Goal: Check status: Check status

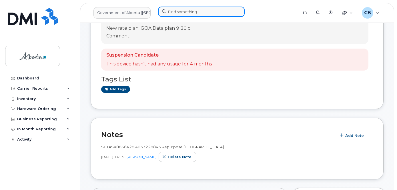
scroll to position [57, 0]
click at [182, 13] on input at bounding box center [201, 12] width 87 height 10
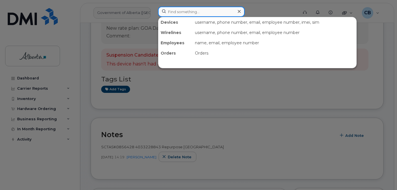
paste input "5873578765"
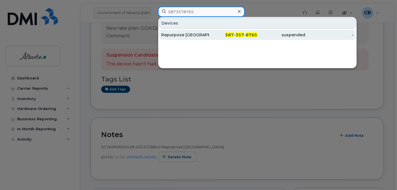
type input "5873578765"
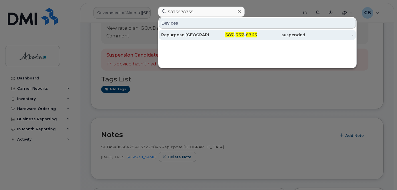
drag, startPoint x: 183, startPoint y: 36, endPoint x: 186, endPoint y: 34, distance: 2.9
click at [183, 36] on div "Repurpose Edmonton" at bounding box center [185, 35] width 48 height 6
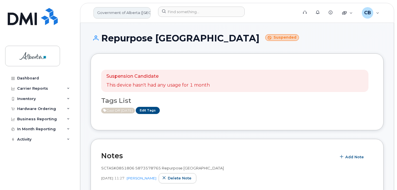
click at [131, 10] on link "Government of Alberta ([GEOGRAPHIC_DATA])" at bounding box center [121, 12] width 57 height 11
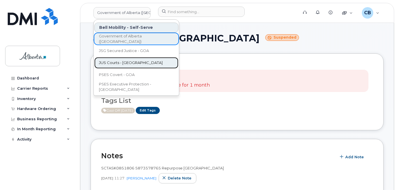
click at [115, 62] on span "JUS Courts - GOA" at bounding box center [131, 63] width 64 height 6
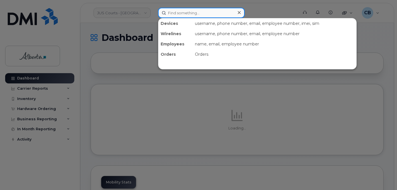
click at [171, 14] on input at bounding box center [201, 13] width 87 height 10
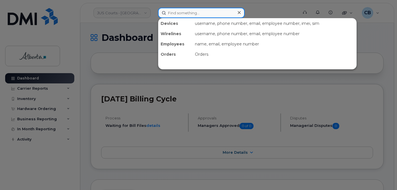
paste input "5874395707"
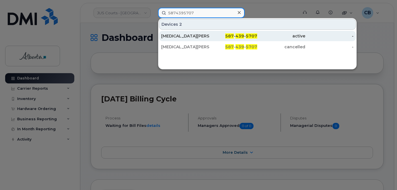
type input "5874395707"
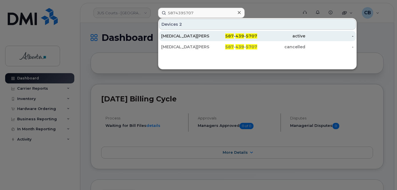
click at [170, 37] on div "Kyra Wood" at bounding box center [185, 36] width 48 height 6
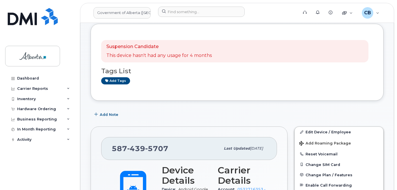
scroll to position [57, 0]
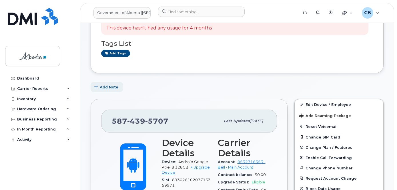
click at [114, 88] on span "Add Note" at bounding box center [109, 86] width 19 height 5
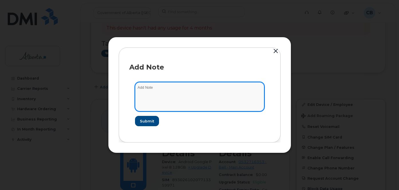
click at [155, 88] on textarea at bounding box center [199, 96] width 129 height 29
paste textarea "SCTASK0857844 5874395707 Repurpose [GEOGRAPHIC_DATA]"
type textarea "SCTASK0857844 5874395707 Repurpose [GEOGRAPHIC_DATA]"
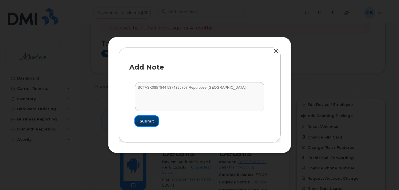
click at [148, 119] on span "Submit" at bounding box center [146, 120] width 14 height 5
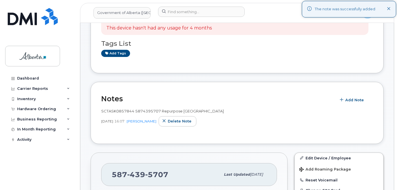
click at [389, 7] on icon at bounding box center [389, 9] width 4 height 4
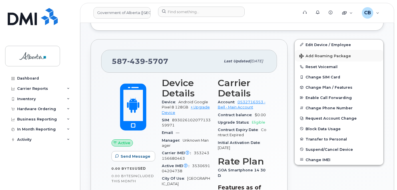
scroll to position [164, 0]
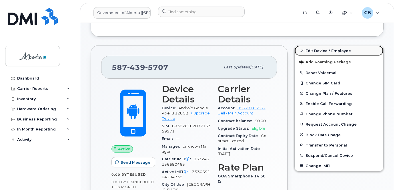
click at [318, 49] on link "Edit Device / Employee" at bounding box center [339, 50] width 89 height 10
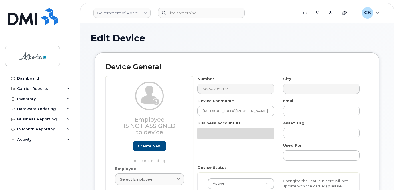
select select "4120330"
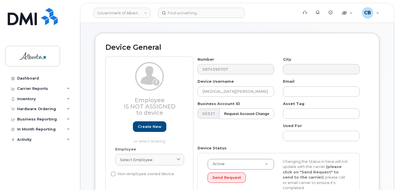
scroll to position [29, 0]
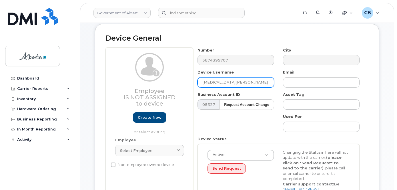
drag, startPoint x: 222, startPoint y: 81, endPoint x: 201, endPoint y: 84, distance: 21.8
click at [201, 84] on input "[MEDICAL_DATA][PERSON_NAME]" at bounding box center [235, 82] width 77 height 10
paste input "Repurpose [GEOGRAPHIC_DATA]"
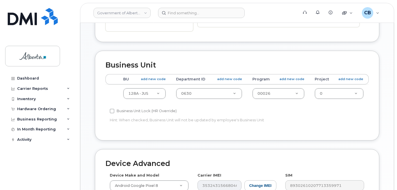
scroll to position [205, 0]
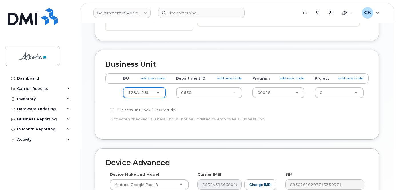
type input "Repurpose [GEOGRAPHIC_DATA]"
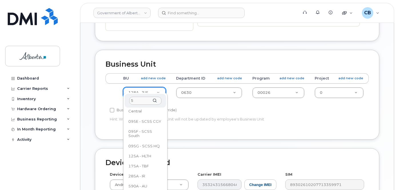
scroll to position [0, 0]
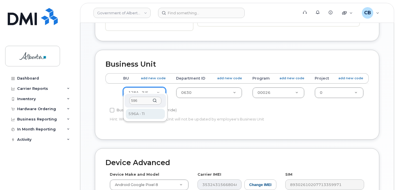
type input "596"
select select "4797729"
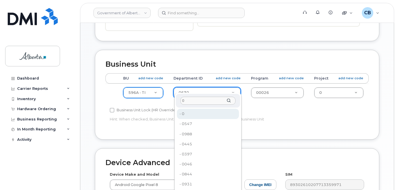
type input "0"
type input "4806341"
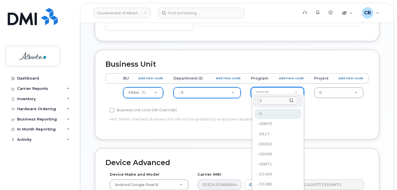
type input "0"
type input "4806366"
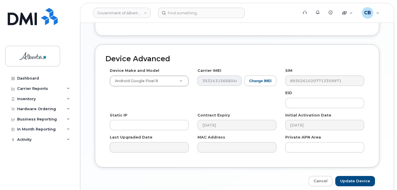
scroll to position [309, 0]
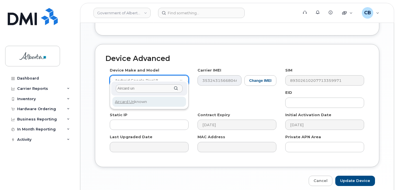
type input "Aircard un"
select select "971"
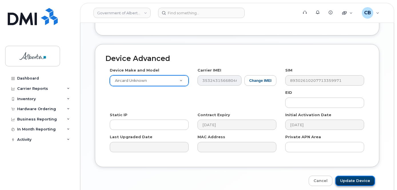
click at [354, 175] on input "Update Device" at bounding box center [355, 180] width 40 height 11
type input "Saving..."
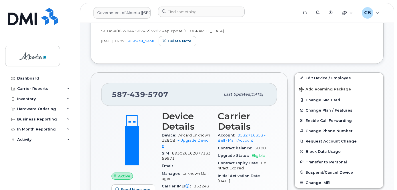
scroll to position [143, 0]
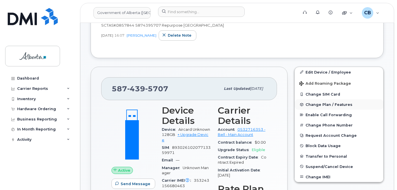
click at [319, 104] on span "Change Plan / Features" at bounding box center [328, 104] width 47 height 4
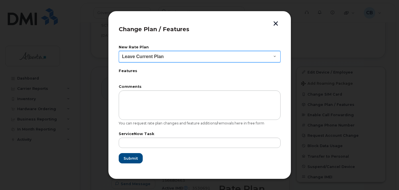
click at [274, 55] on select "Leave Current Plan GOA Data plan 9 30 d GOA–Unlimited Data Plan 9" at bounding box center [200, 56] width 162 height 11
select select "1790211"
click at [119, 51] on select "Leave Current Plan GOA Data plan 9 30 d GOA–Unlimited Data Plan 9" at bounding box center [200, 56] width 162 height 11
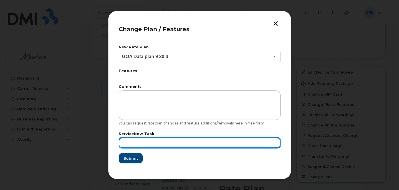
click at [135, 144] on input "text" at bounding box center [200, 142] width 162 height 10
paste input "SCTASK0857844"
type input "SCTASK0857844"
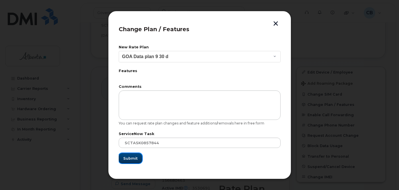
click at [128, 159] on span "Submit" at bounding box center [130, 157] width 14 height 5
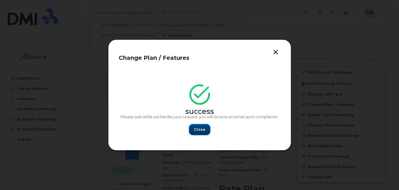
click at [198, 130] on span "Close" at bounding box center [199, 129] width 11 height 5
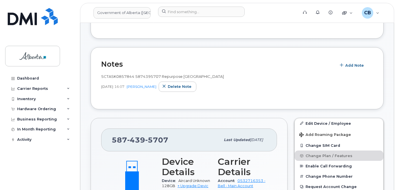
scroll to position [86, 0]
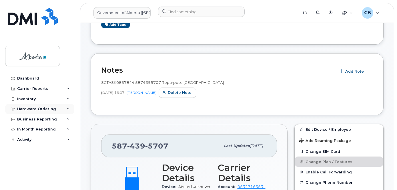
click at [37, 109] on div "Hardware Ordering" at bounding box center [36, 109] width 39 height 5
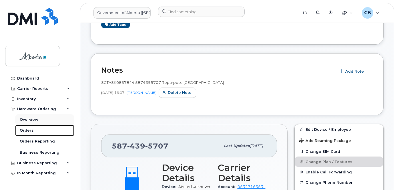
drag, startPoint x: 28, startPoint y: 129, endPoint x: 32, endPoint y: 124, distance: 6.3
click at [28, 129] on div "Orders" at bounding box center [27, 130] width 14 height 5
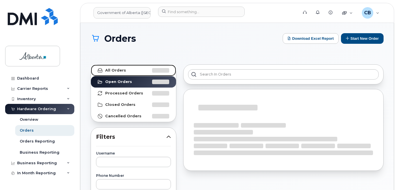
click at [121, 67] on link "All Orders" at bounding box center [133, 70] width 85 height 11
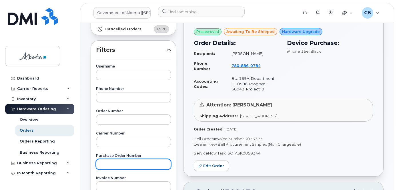
scroll to position [114, 0]
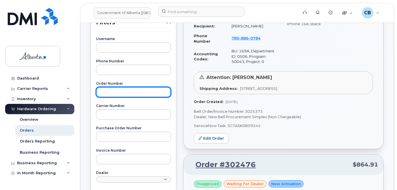
click at [107, 90] on input "text" at bounding box center [133, 92] width 75 height 10
paste input "302412"
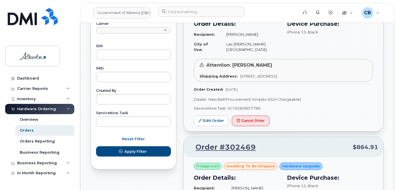
scroll to position [286, 0]
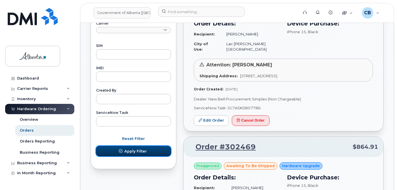
click at [135, 151] on span "Apply Filter" at bounding box center [135, 150] width 23 height 5
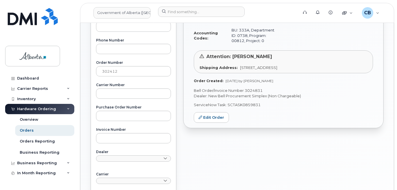
scroll to position [86, 0]
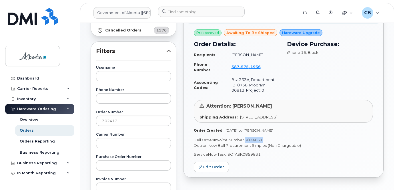
drag, startPoint x: 262, startPoint y: 139, endPoint x: 245, endPoint y: 139, distance: 16.6
click at [245, 139] on p "Bell Order/Invoice Number 3024831" at bounding box center [283, 139] width 179 height 5
copy p "3024831"
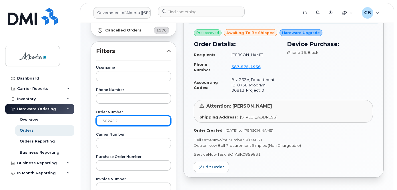
click at [110, 122] on input "302412" at bounding box center [133, 120] width 75 height 10
type input "\"
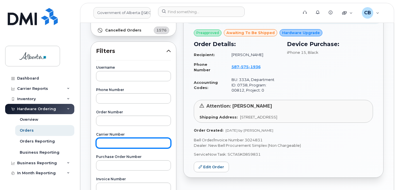
click at [112, 142] on input "text" at bounding box center [133, 143] width 75 height 10
paste input "3024814"
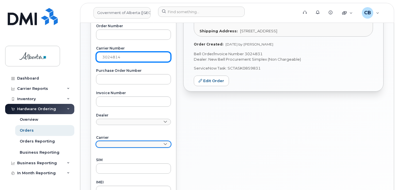
scroll to position [257, 0]
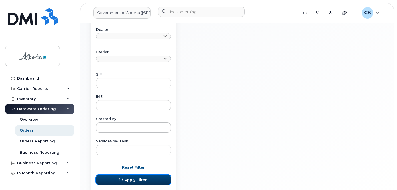
click at [137, 180] on span "Apply Filter" at bounding box center [135, 179] width 23 height 5
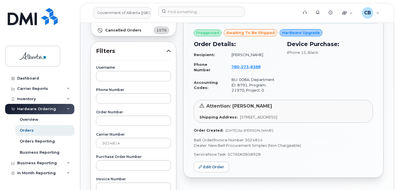
scroll to position [57, 0]
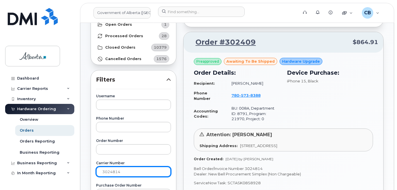
click at [110, 170] on input "3024814" at bounding box center [133, 171] width 75 height 10
paste input "768"
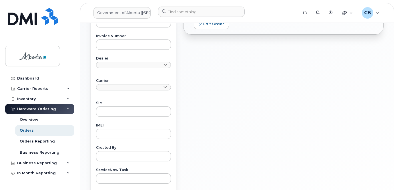
scroll to position [286, 0]
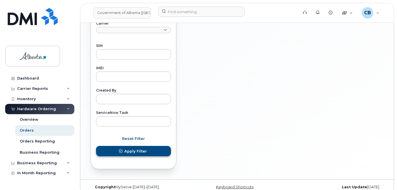
type input "3024768"
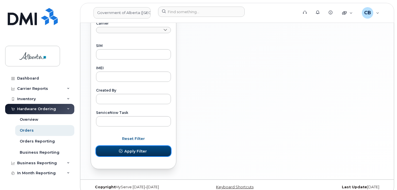
click at [136, 148] on span "Apply Filter" at bounding box center [135, 150] width 23 height 5
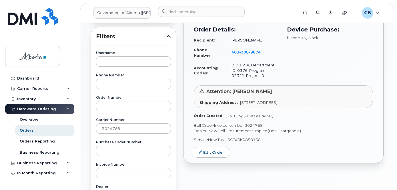
scroll to position [114, 0]
